Goal: Task Accomplishment & Management: Manage account settings

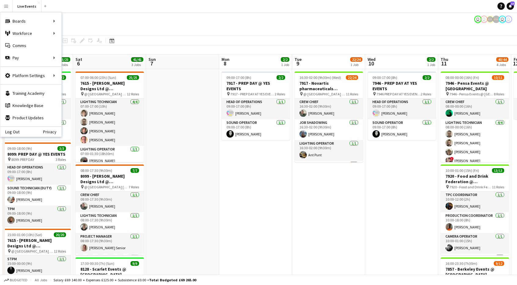
scroll to position [0, 213]
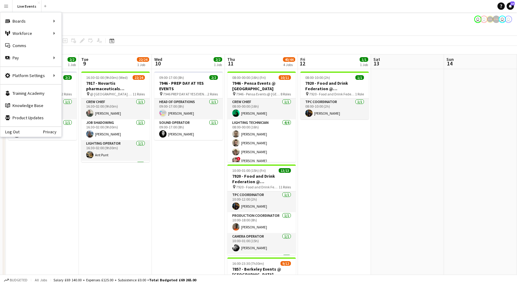
click at [120, 174] on app-date-cell "16:30-02:00 (9h30m) (Wed) 22/24 7917 - Novartis pharmaceuticals Corporation @ […" at bounding box center [115, 261] width 73 height 384
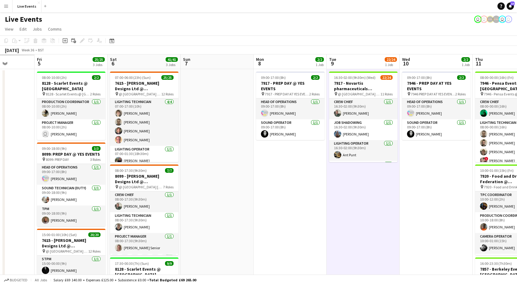
drag, startPoint x: 120, startPoint y: 174, endPoint x: 369, endPoint y: 170, distance: 248.9
click at [369, 170] on app-calendar-viewport "Tue 2 Wed 3 Thu 4 Fri 5 25/25 3 Jobs Sat 6 41/41 3 Jobs Sun 7 Mon 8 2/2 1 Job T…" at bounding box center [258, 253] width 517 height 399
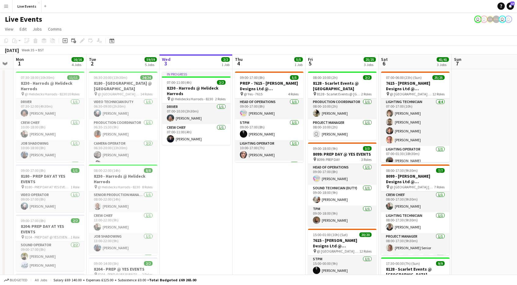
scroll to position [0, 208]
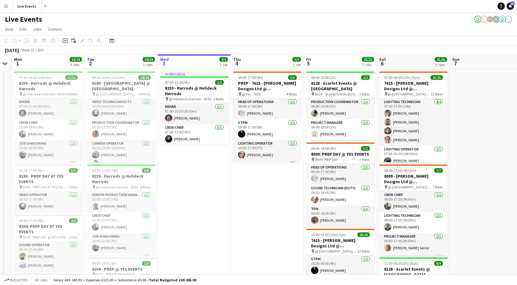
drag, startPoint x: 18, startPoint y: 123, endPoint x: 287, endPoint y: 132, distance: 268.9
click at [287, 132] on app-calendar-viewport "Fri 29 6/6 1 Job Sat 30 Sun 31 Mon 1 16/16 4 Jobs Tue 2 59/59 5 Jobs Wed 3 2/2 …" at bounding box center [258, 289] width 517 height 470
click at [7, 6] on app-icon "Menu" at bounding box center [6, 6] width 5 height 5
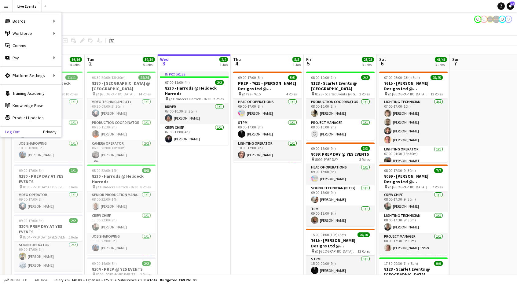
click at [11, 133] on link "Log Out" at bounding box center [9, 131] width 19 height 5
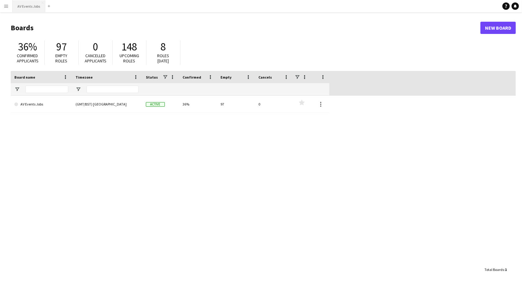
click at [21, 5] on button "AV Events Jobs Close" at bounding box center [29, 6] width 33 height 12
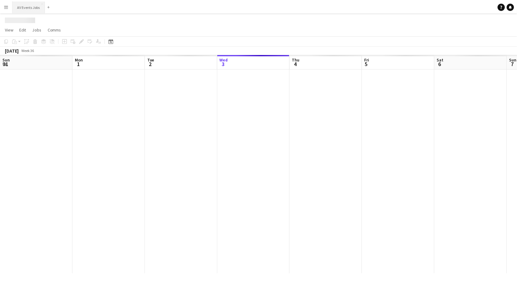
scroll to position [0, 146]
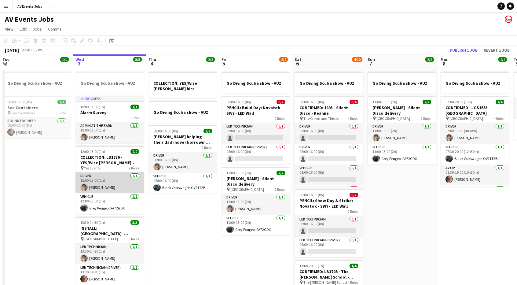
click at [120, 187] on app-card-role "Driver 1/1 12:00-13:00 (1h) Jim White" at bounding box center [110, 182] width 68 height 21
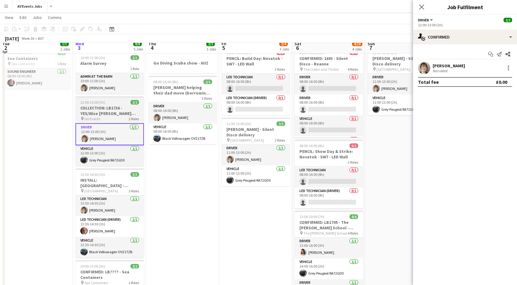
scroll to position [50, 0]
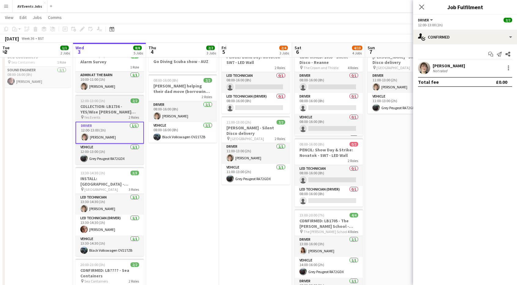
click at [120, 115] on div "pin Yes Events 2 Roles" at bounding box center [110, 117] width 68 height 5
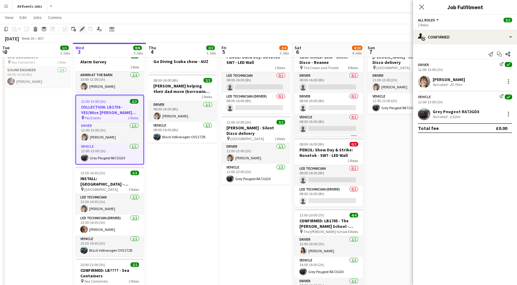
click at [85, 29] on div "Edit" at bounding box center [82, 28] width 7 height 7
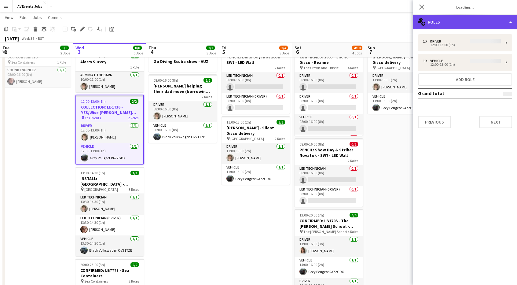
click at [456, 19] on div "multiple-users-add Roles" at bounding box center [465, 22] width 104 height 15
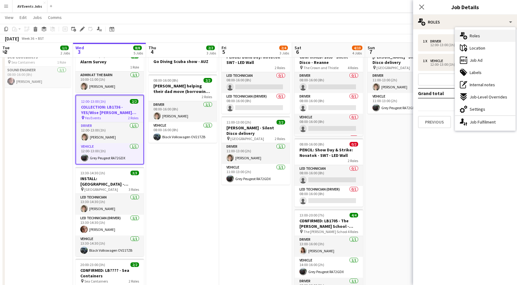
click at [480, 36] on div "multiple-users-add Roles" at bounding box center [485, 36] width 61 height 12
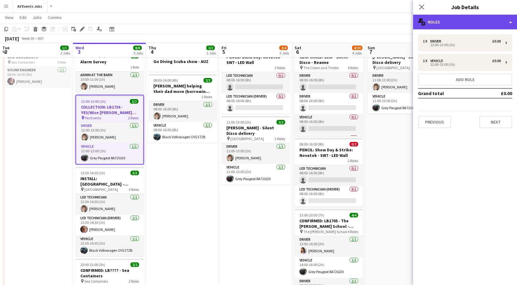
click at [457, 21] on div "multiple-users-add Roles" at bounding box center [465, 22] width 104 height 15
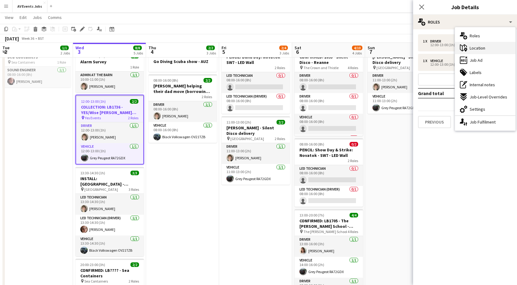
click at [479, 48] on span "Location" at bounding box center [478, 48] width 16 height 6
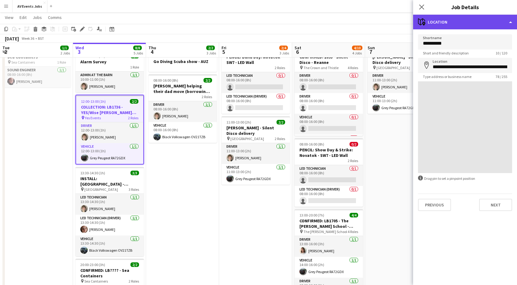
click at [456, 23] on div "maps-pin-1 Location" at bounding box center [465, 22] width 104 height 15
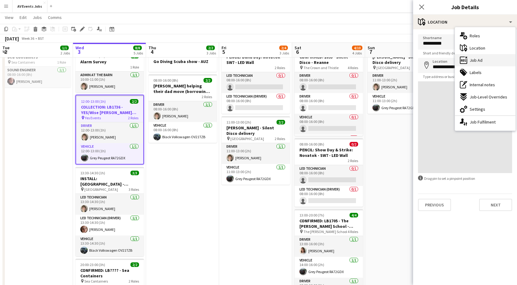
click at [471, 60] on span "Job Ad" at bounding box center [476, 60] width 13 height 6
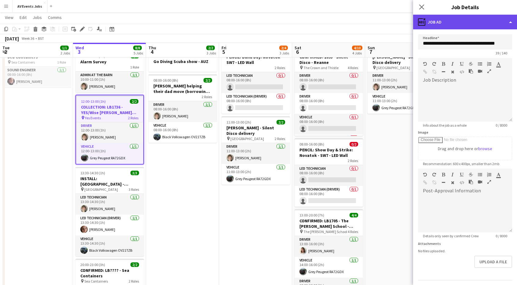
click at [448, 22] on div "ads-window Job Ad" at bounding box center [465, 22] width 104 height 15
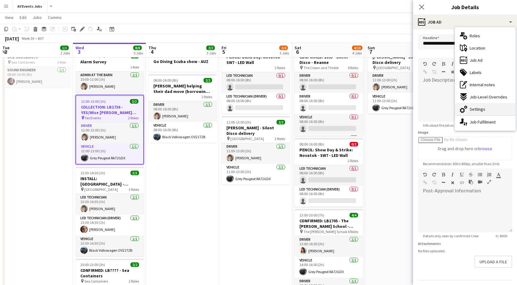
click at [480, 106] on span "Settings" at bounding box center [478, 109] width 16 height 6
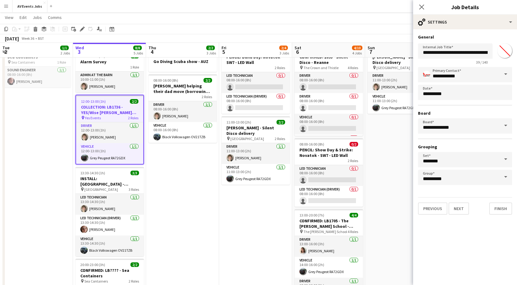
click at [452, 29] on div "**********" at bounding box center [465, 124] width 104 height 190
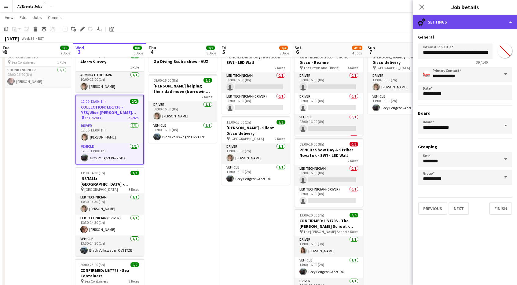
click at [456, 23] on div "cog-double-3 Settings" at bounding box center [465, 22] width 104 height 15
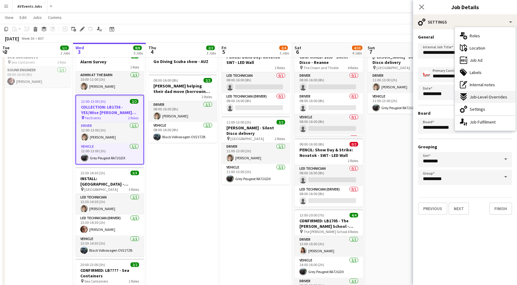
click at [469, 97] on div "expand-all-down Job-Level Overrides" at bounding box center [485, 97] width 61 height 12
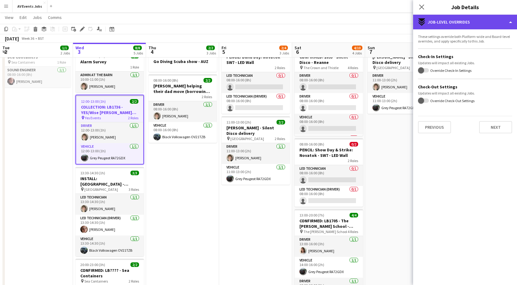
click at [447, 23] on div "expand-all-down Job-Level Overrides" at bounding box center [465, 22] width 104 height 15
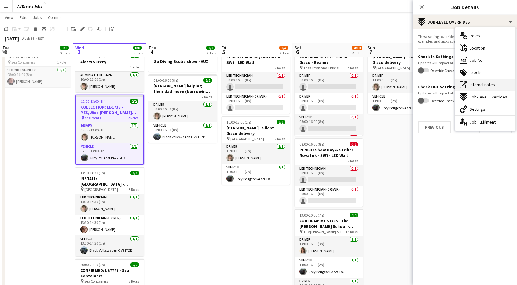
click at [466, 83] on icon "pen-write" at bounding box center [463, 84] width 7 height 7
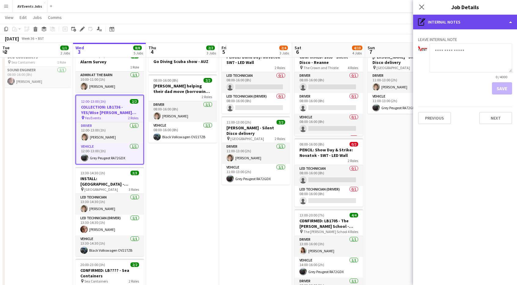
click at [448, 17] on div "pen-write Internal notes" at bounding box center [465, 22] width 104 height 15
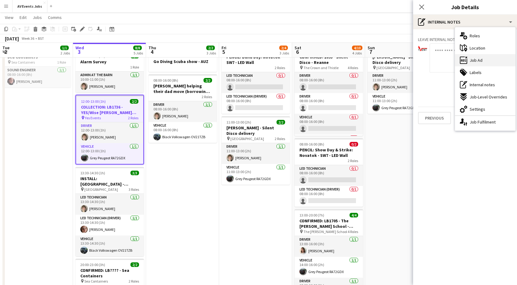
click at [486, 63] on div "ads-window Job Ad" at bounding box center [485, 60] width 61 height 12
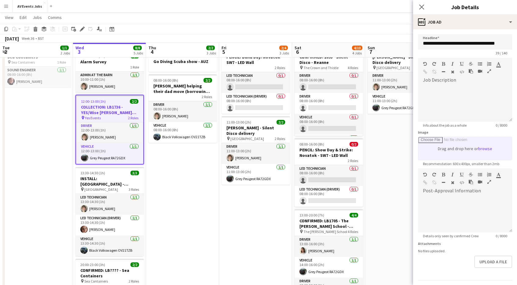
scroll to position [41, 0]
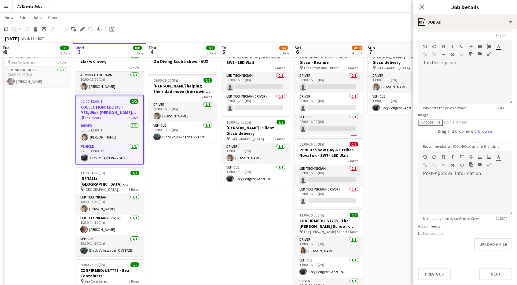
click at [109, 47] on app-board-header-date "Wed 3 8/8 5 Jobs" at bounding box center [109, 50] width 73 height 15
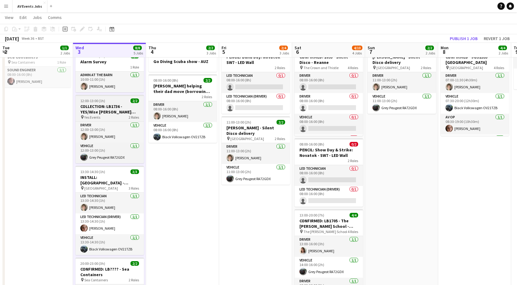
click at [103, 105] on h3 "COLLECTION: LB1736 - YES/Wise SOWA hire" at bounding box center [110, 109] width 68 height 11
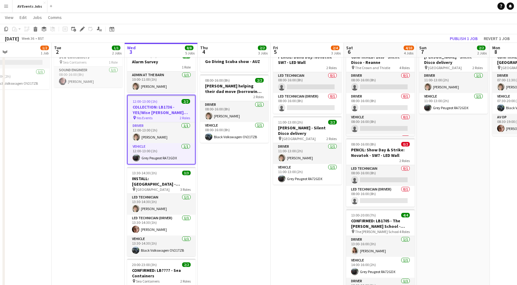
scroll to position [0, 166]
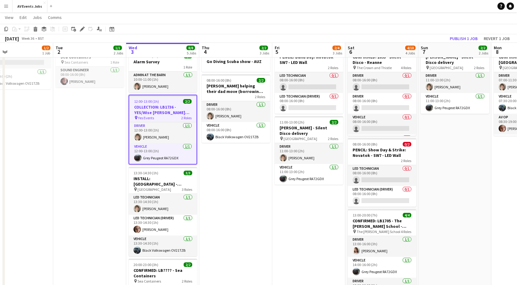
drag, startPoint x: 102, startPoint y: 103, endPoint x: 155, endPoint y: 115, distance: 54.6
click at [155, 115] on app-calendar-viewport "Sat 30 Sun 31 6/7 2 Jobs Mon 1 1/2 1 Job Tue 2 1/1 2 Jobs Wed 3 8/8 5 Jobs Thu …" at bounding box center [258, 159] width 517 height 371
click at [37, 18] on span "Jobs" at bounding box center [37, 18] width 9 height 6
click at [19, 17] on link "Edit" at bounding box center [23, 17] width 12 height 8
click at [32, 17] on link "Jobs" at bounding box center [37, 17] width 14 height 8
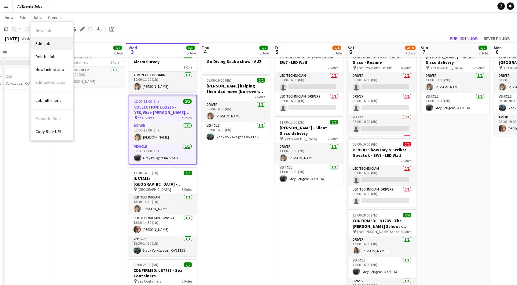
click at [49, 40] on link "Edit Job" at bounding box center [52, 43] width 43 height 13
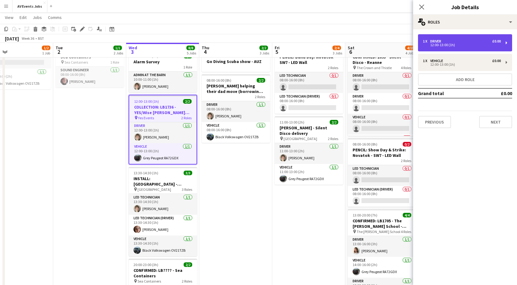
click at [461, 42] on div "1 x Driver £0.00" at bounding box center [462, 41] width 78 height 4
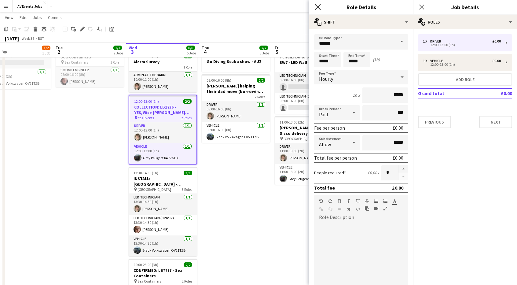
click at [317, 7] on icon "Close pop-in" at bounding box center [318, 7] width 6 height 6
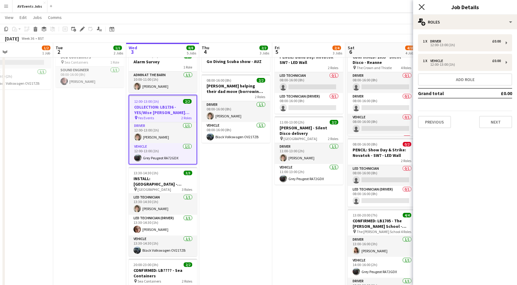
click at [420, 7] on icon "Close pop-in" at bounding box center [422, 7] width 6 height 6
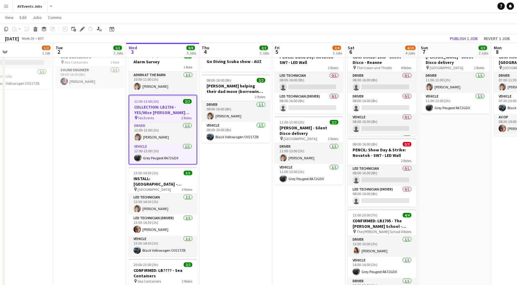
click at [21, 22] on app-page-menu "View Day view expanded Day view collapsed Month view Date picker Jump to today …" at bounding box center [258, 18] width 517 height 12
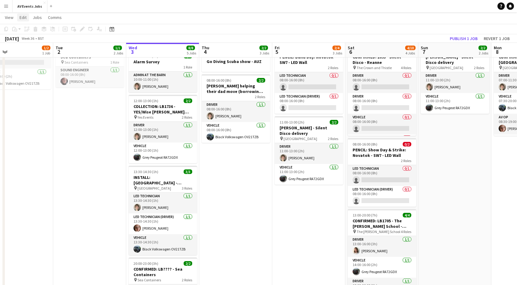
click at [23, 20] on span "Edit" at bounding box center [23, 18] width 7 height 6
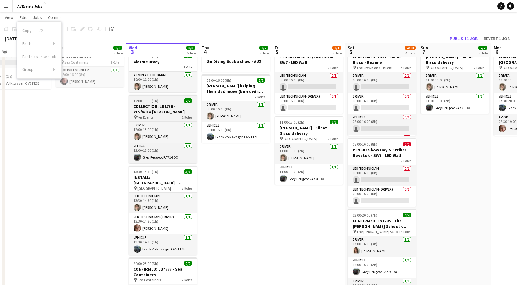
click at [161, 120] on app-job-card "12:00-13:00 (1h) 2/2 COLLECTION: LB1736 - YES/Wise SOWA hire pin Yes Events 2 R…" at bounding box center [163, 129] width 68 height 68
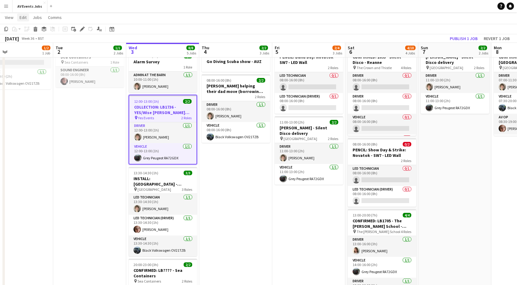
click at [28, 19] on link "Edit" at bounding box center [23, 17] width 12 height 8
click at [34, 30] on span "Copy Ctrl+C" at bounding box center [32, 31] width 20 height 6
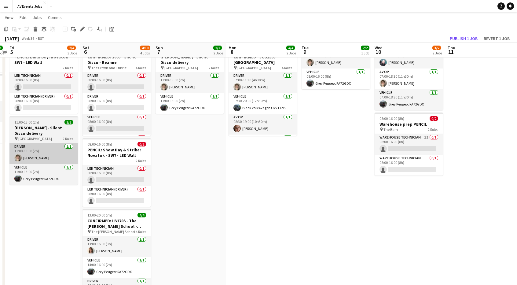
scroll to position [0, 280]
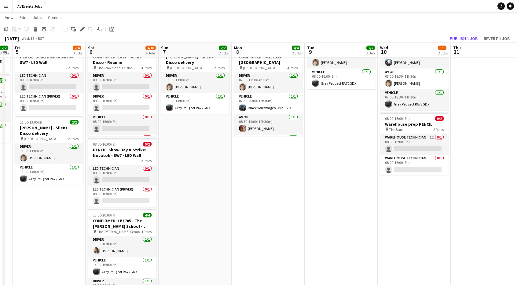
click at [269, 151] on app-date-cell "Go Diving Scuba show - AUZ 07:00-20:00 (13h) 4/4 CONFIRMED - JGS1553 - Windsor …" at bounding box center [268, 181] width 73 height 327
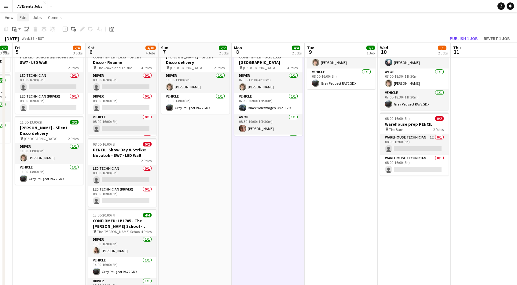
click at [28, 17] on link "Edit" at bounding box center [23, 17] width 12 height 8
click at [81, 61] on span "With Crew Ctrl+Shift+V" at bounding box center [79, 59] width 29 height 6
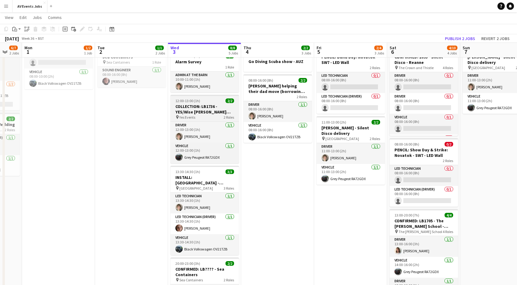
scroll to position [0, 195]
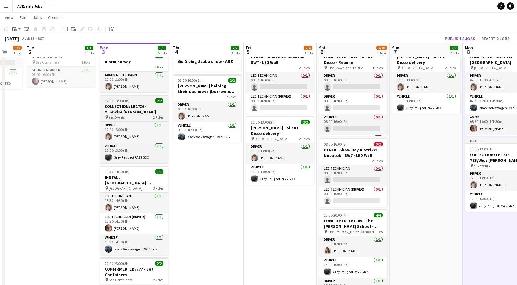
click at [123, 108] on h3 "COLLECTION: LB1736 - YES/Wise SOWA hire" at bounding box center [134, 109] width 68 height 11
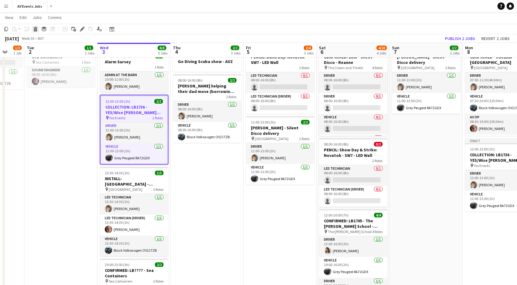
click at [37, 28] on icon "Delete" at bounding box center [35, 29] width 5 height 5
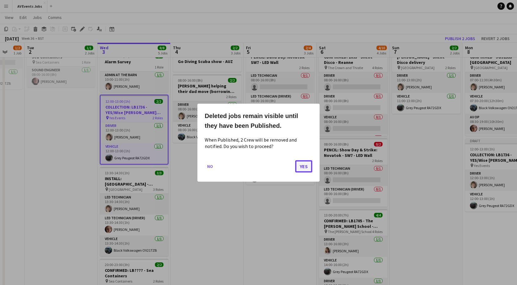
click at [307, 169] on button "Yes" at bounding box center [303, 166] width 17 height 12
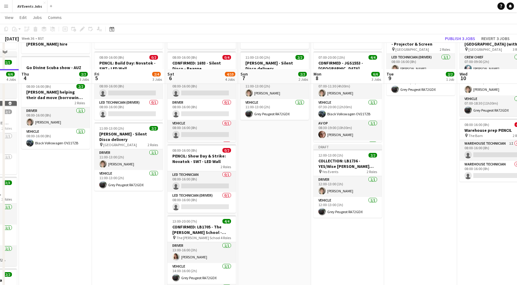
scroll to position [28, 0]
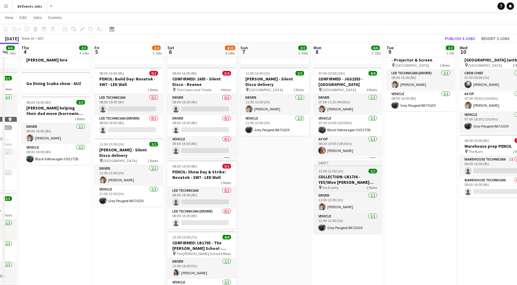
click at [364, 169] on div "12:00-13:00 (1h) 2/2" at bounding box center [348, 171] width 68 height 5
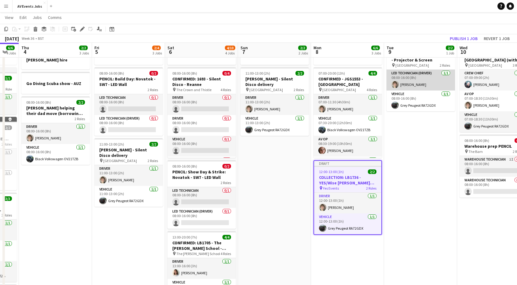
scroll to position [0, 0]
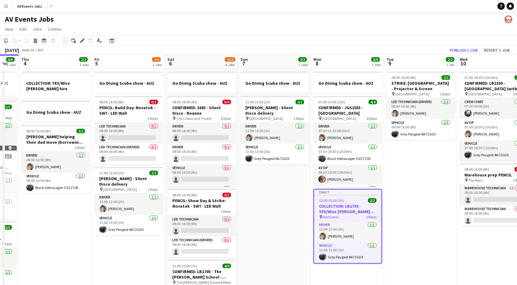
click at [417, 50] on div "September 2025 Week 36 • BST Publish 1 job Revert 1 job" at bounding box center [258, 50] width 517 height 9
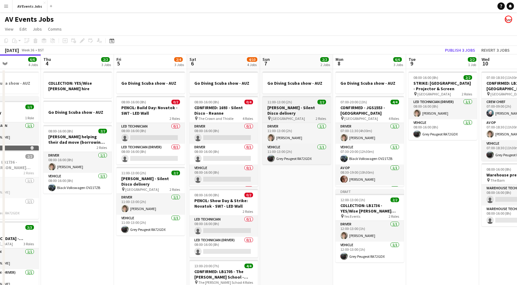
scroll to position [0, 251]
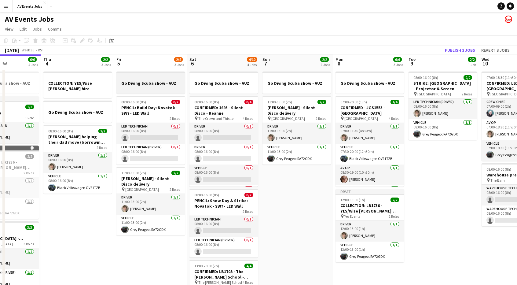
click at [166, 93] on app-job-card "Go Diving Scuba show - AUZ" at bounding box center [150, 83] width 68 height 22
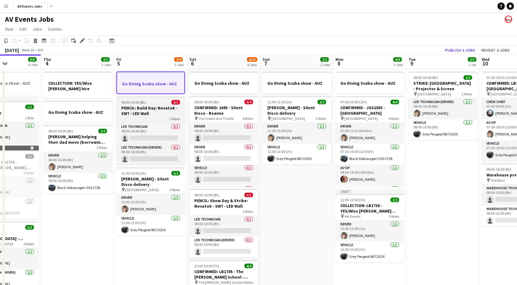
click at [157, 110] on h3 "PENCIL: Build Day: Novatok - SW7 - LED Wall" at bounding box center [150, 110] width 68 height 11
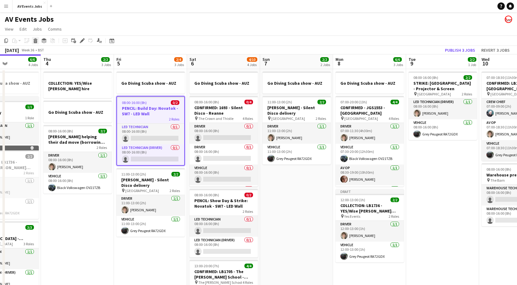
click at [36, 39] on icon at bounding box center [35, 39] width 4 height 2
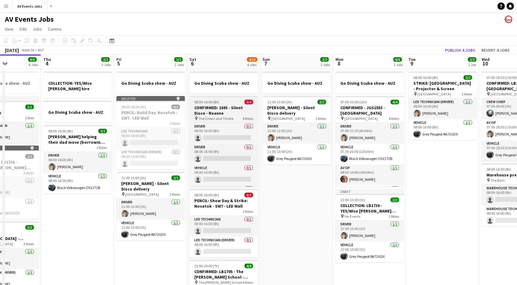
click at [217, 116] on span "The Crown and Thistle" at bounding box center [215, 118] width 35 height 5
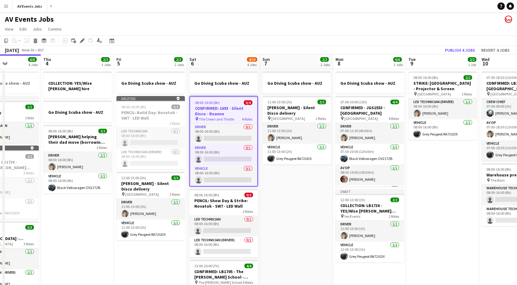
click at [237, 25] on app-page-menu "View Day view expanded Day view collapsed Month view Date picker Jump to today …" at bounding box center [258, 30] width 517 height 12
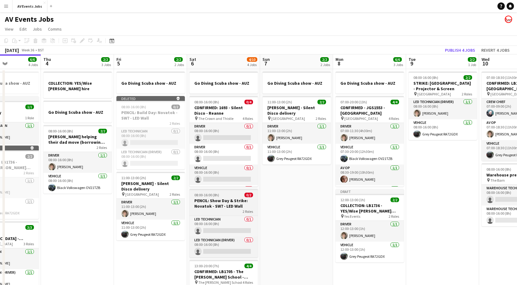
click at [219, 205] on h3 "PENCIL: Show Day & Strike: Novatok - SW7 - LED Wall" at bounding box center [224, 203] width 68 height 11
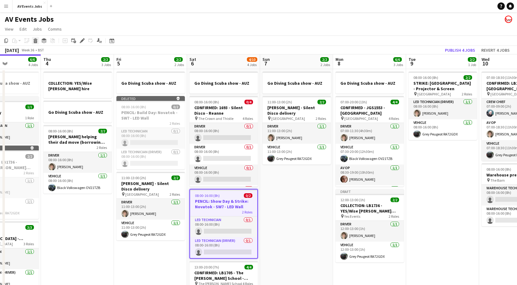
click at [34, 39] on icon "Delete" at bounding box center [35, 40] width 5 height 5
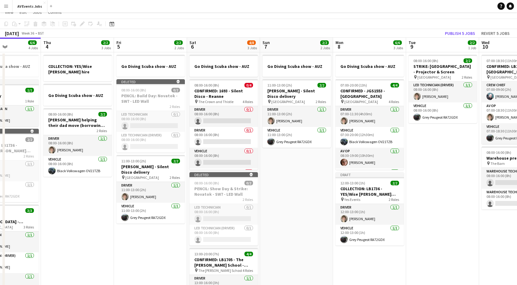
scroll to position [4, 0]
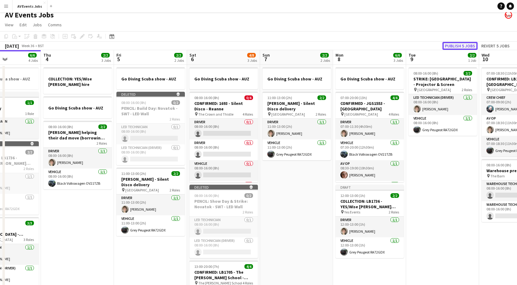
click at [459, 46] on button "Publish 5 jobs" at bounding box center [460, 46] width 35 height 8
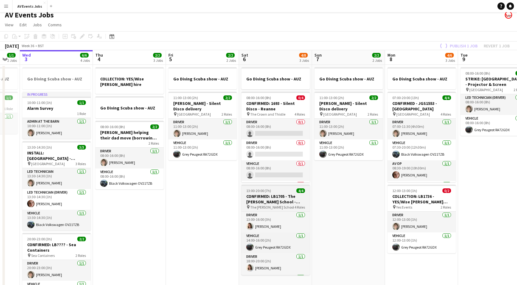
scroll to position [0, 199]
